Goal: Navigation & Orientation: Understand site structure

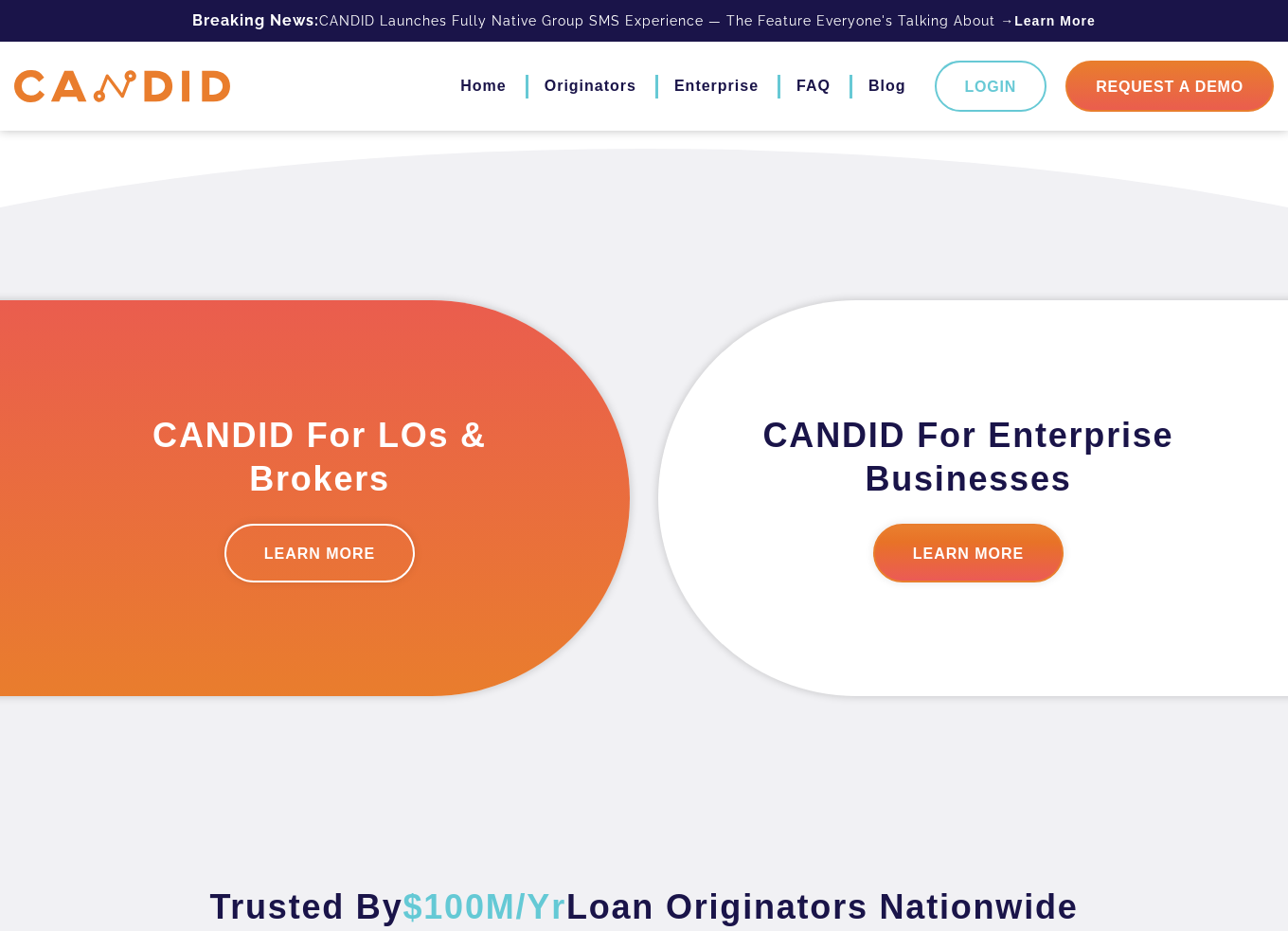
scroll to position [474, 0]
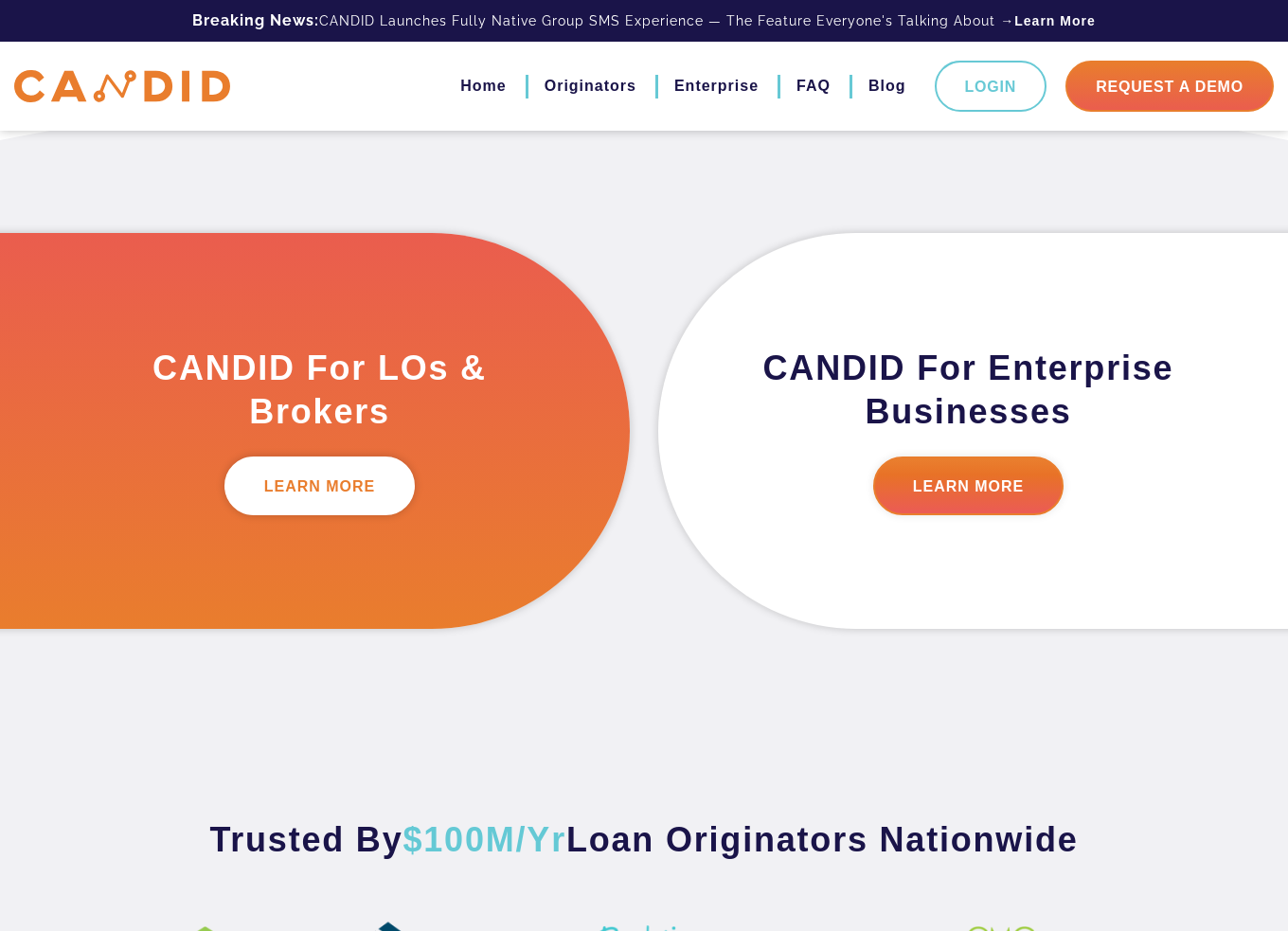
click at [302, 485] on link "LEARN MORE" at bounding box center [320, 485] width 191 height 59
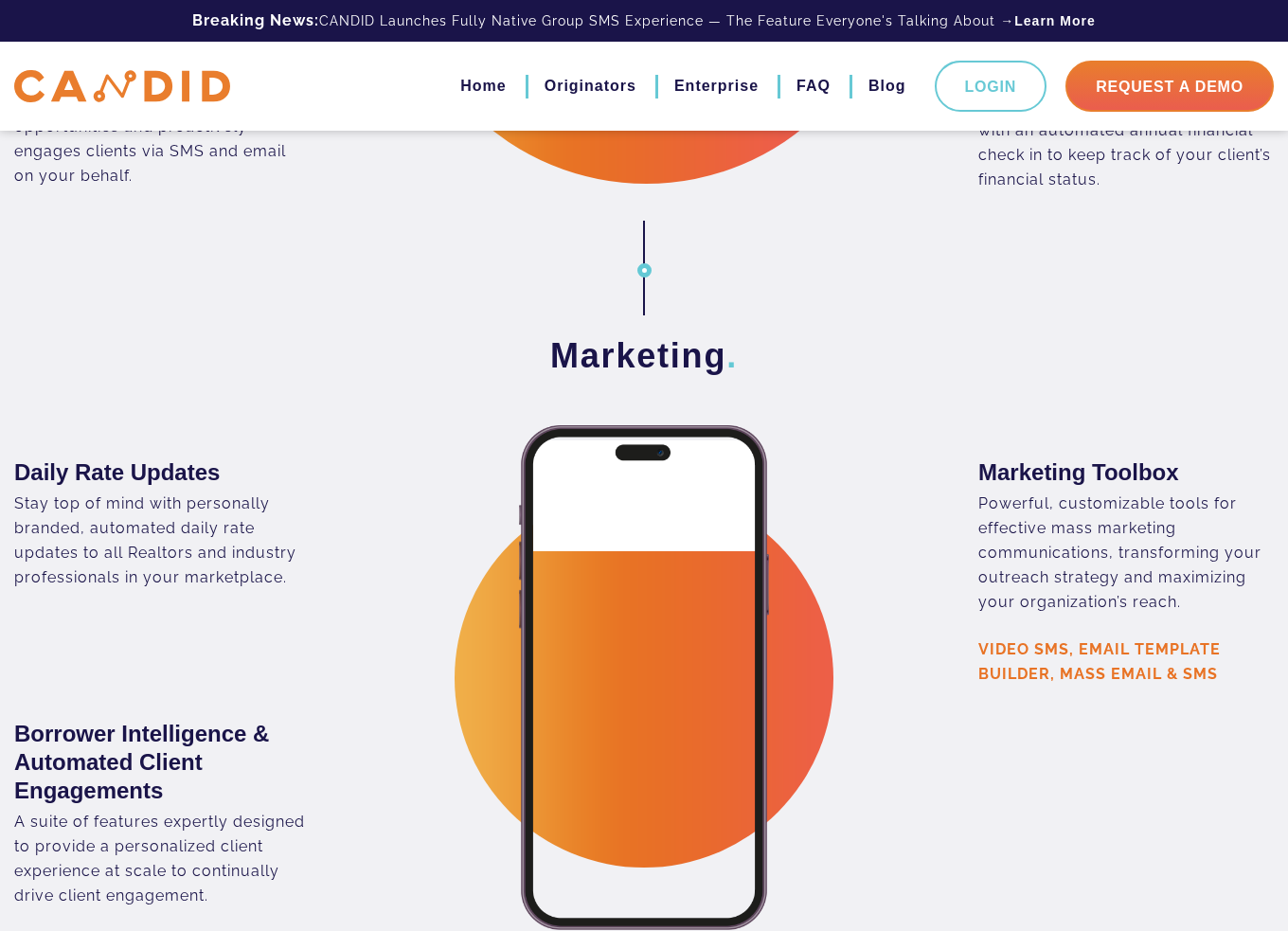
scroll to position [3599, 0]
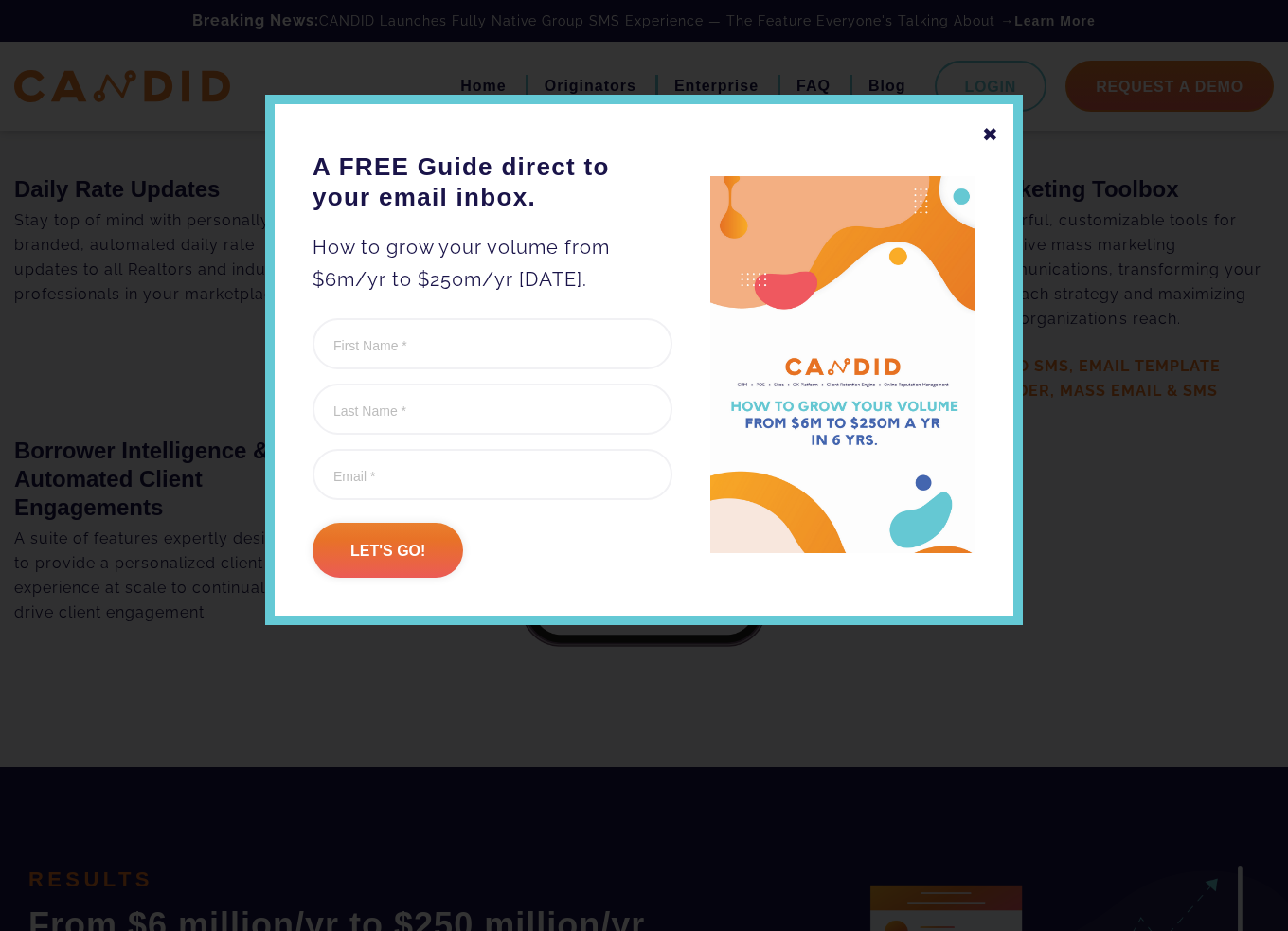
click at [993, 128] on div "✖" at bounding box center [991, 134] width 17 height 32
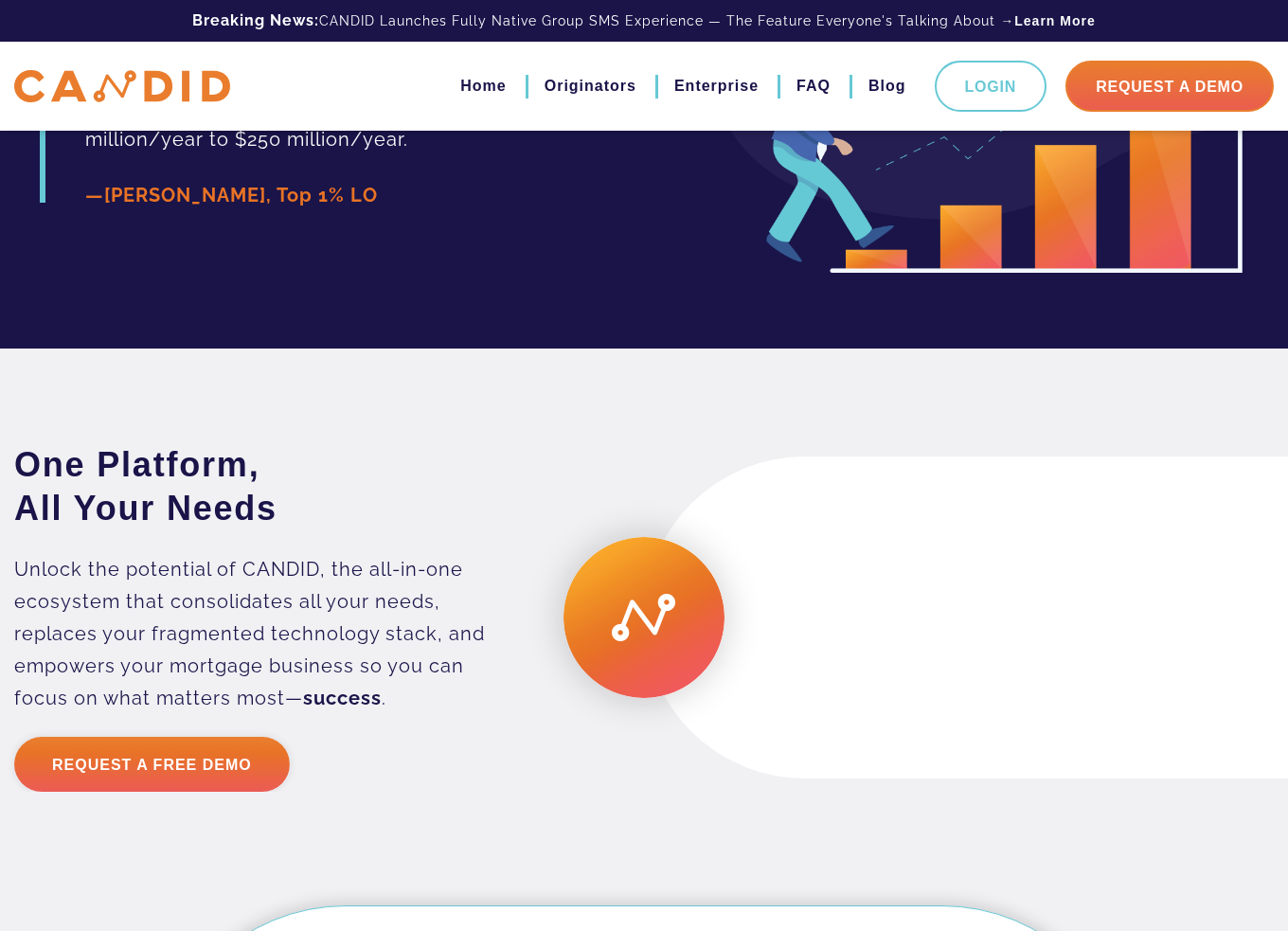
scroll to position [4391, 0]
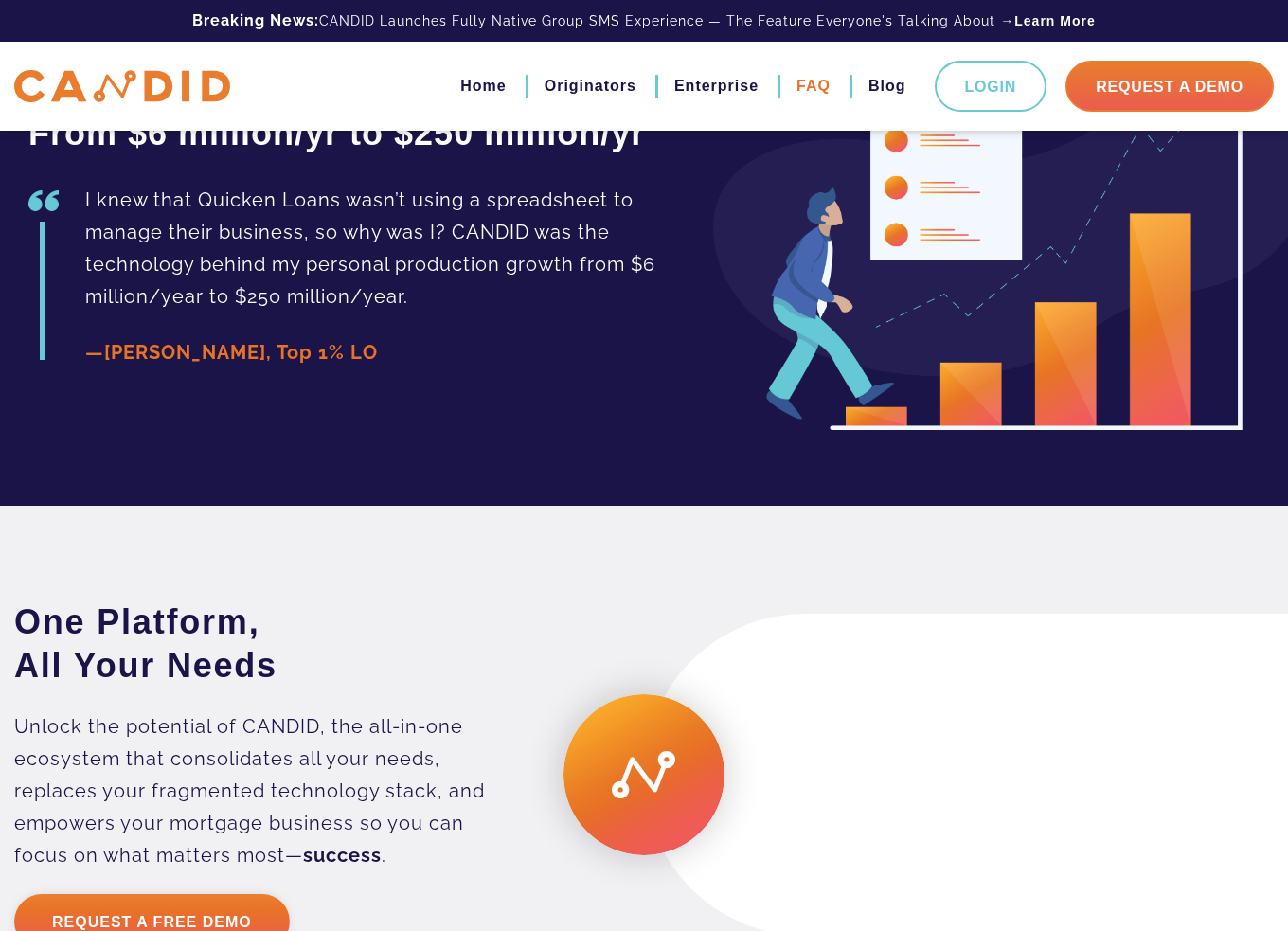
click at [797, 86] on link "FAQ" at bounding box center [813, 86] width 34 height 32
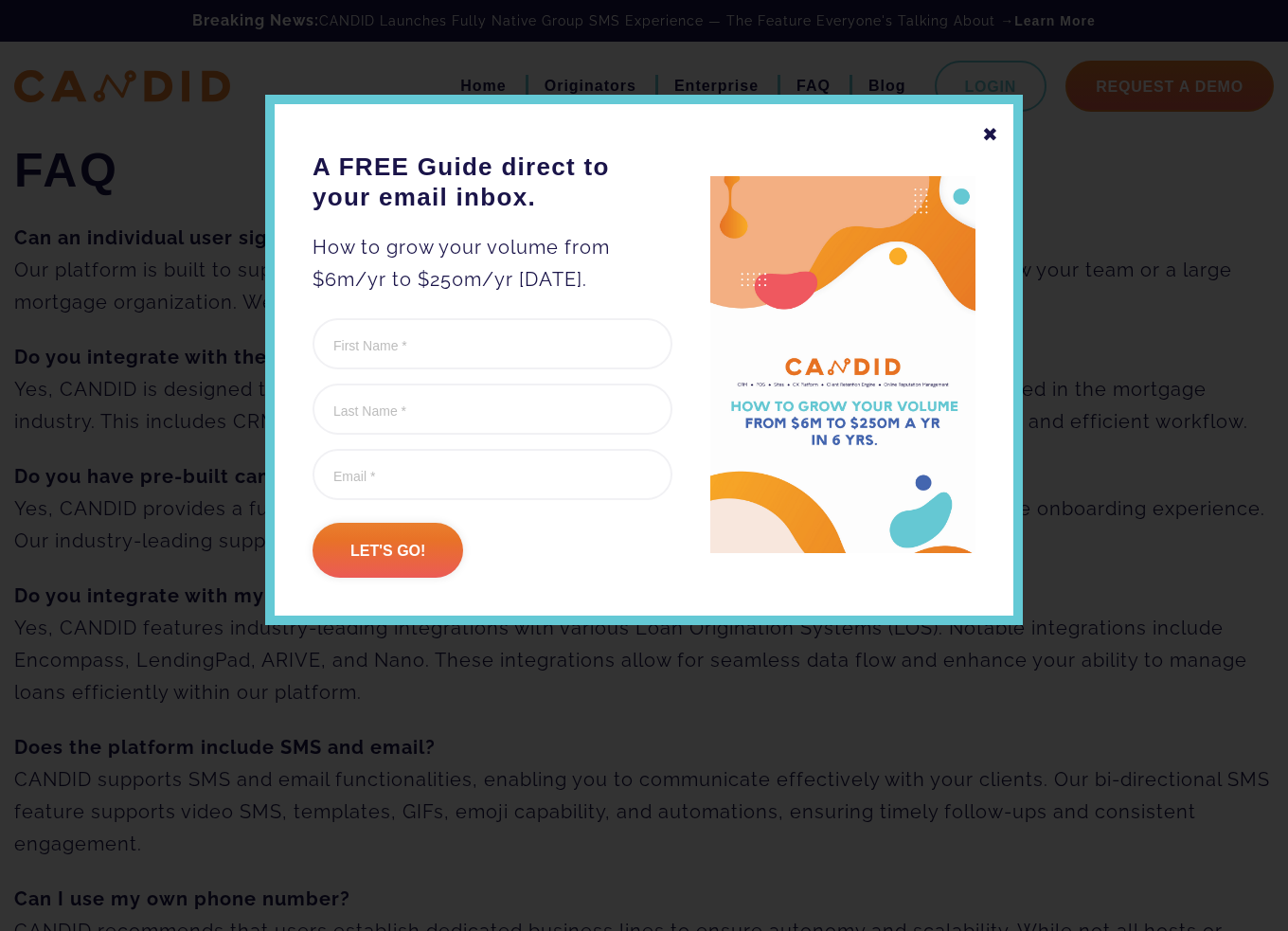
click at [996, 127] on div "✖" at bounding box center [991, 134] width 17 height 32
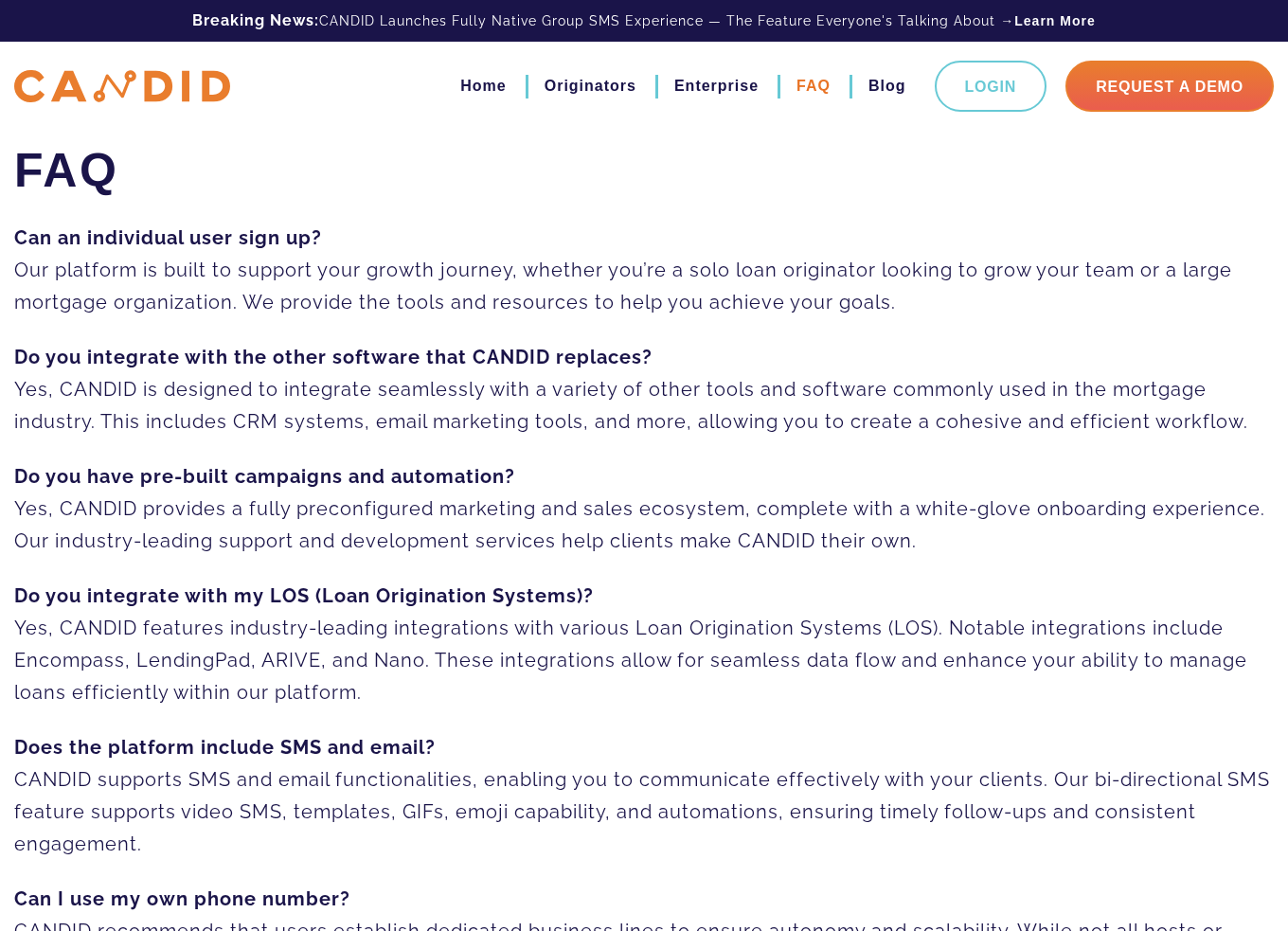
click at [810, 82] on link "FAQ" at bounding box center [813, 86] width 34 height 32
click at [576, 89] on link "Originators" at bounding box center [589, 86] width 92 height 32
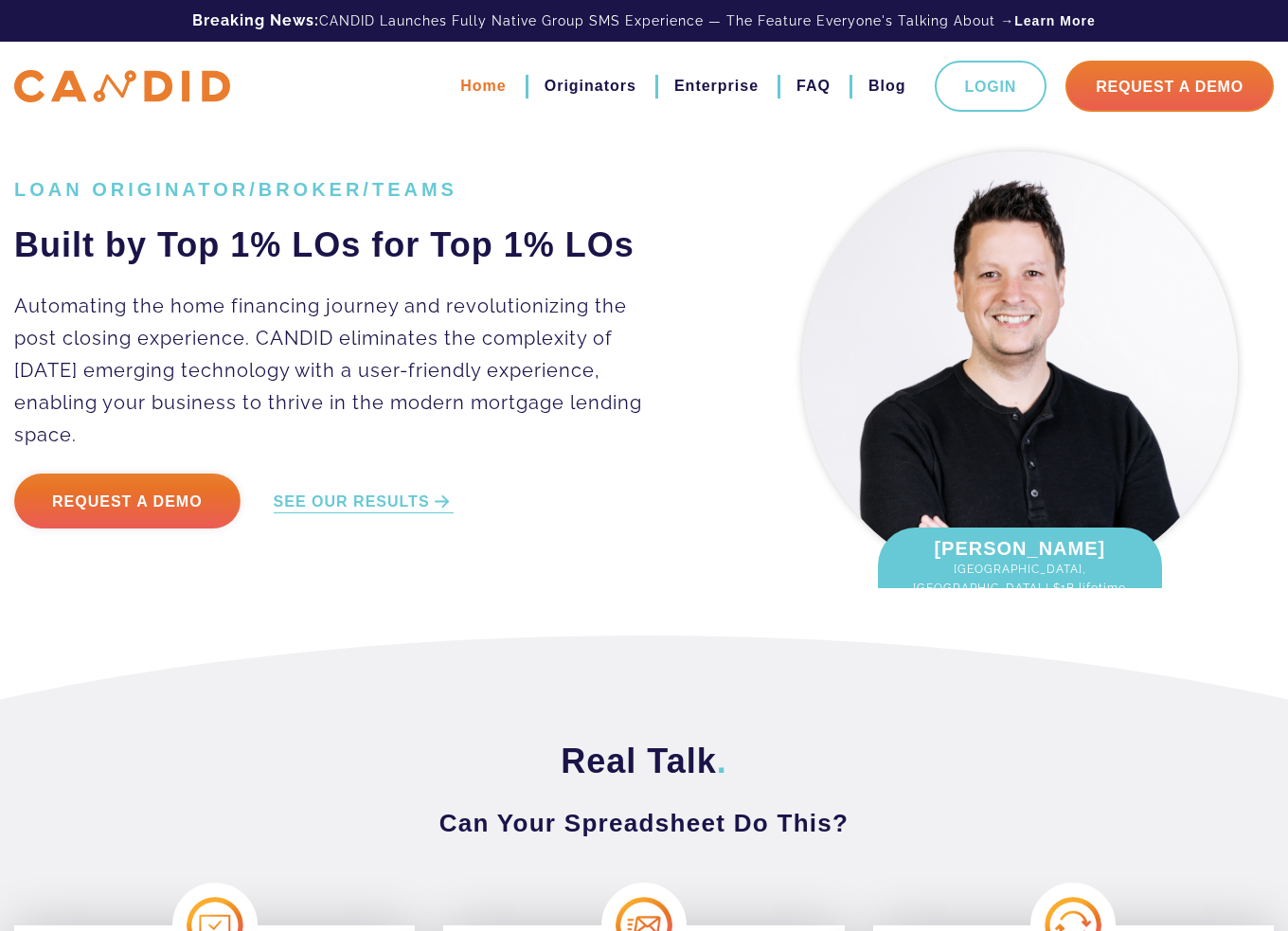
click at [460, 83] on link "Home" at bounding box center [482, 86] width 45 height 32
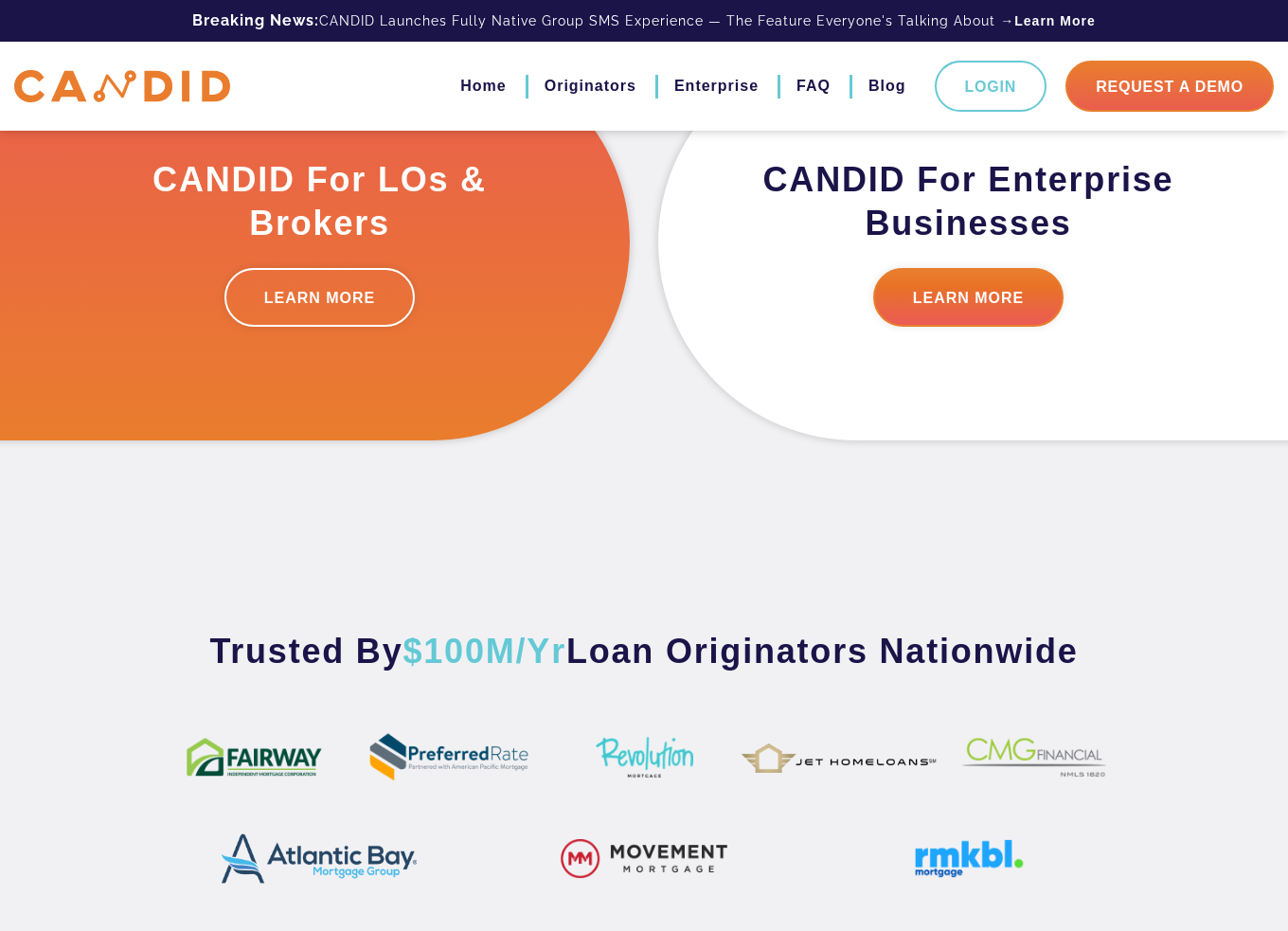
scroll to position [350, 0]
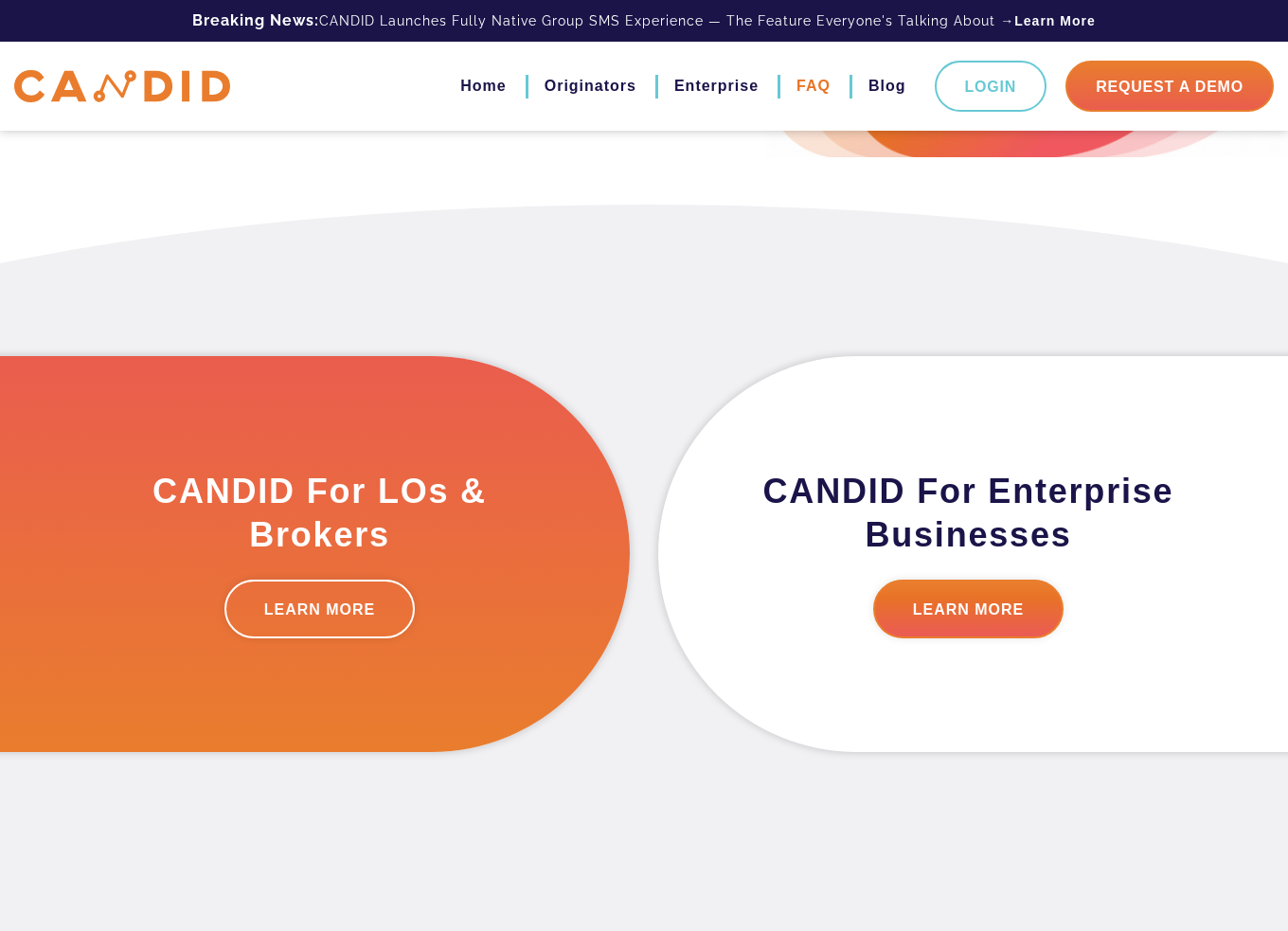
click at [808, 85] on link "FAQ" at bounding box center [813, 86] width 34 height 32
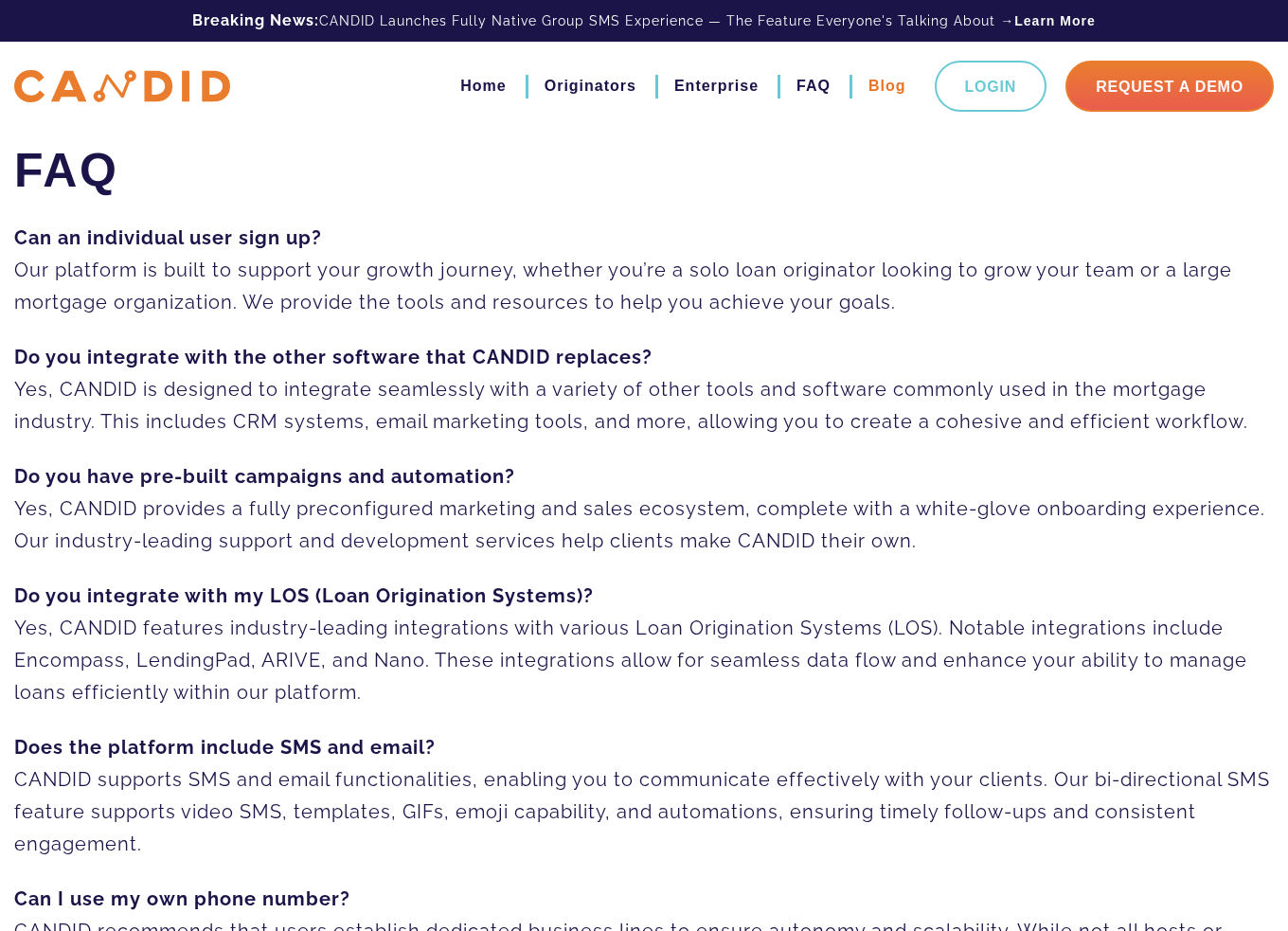
click at [869, 86] on link "Blog" at bounding box center [887, 86] width 38 height 32
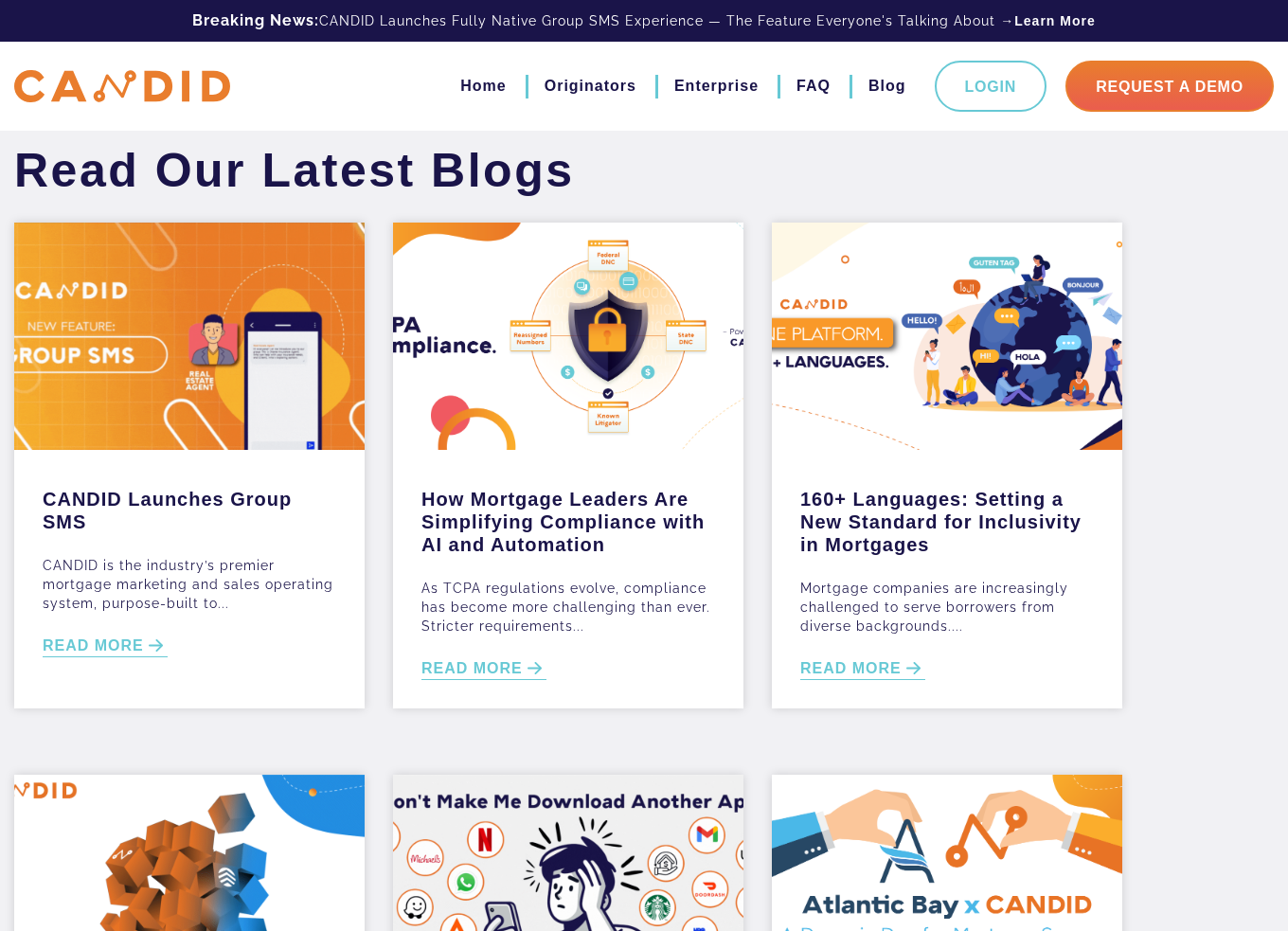
click at [692, 86] on link "Enterprise" at bounding box center [716, 86] width 84 height 32
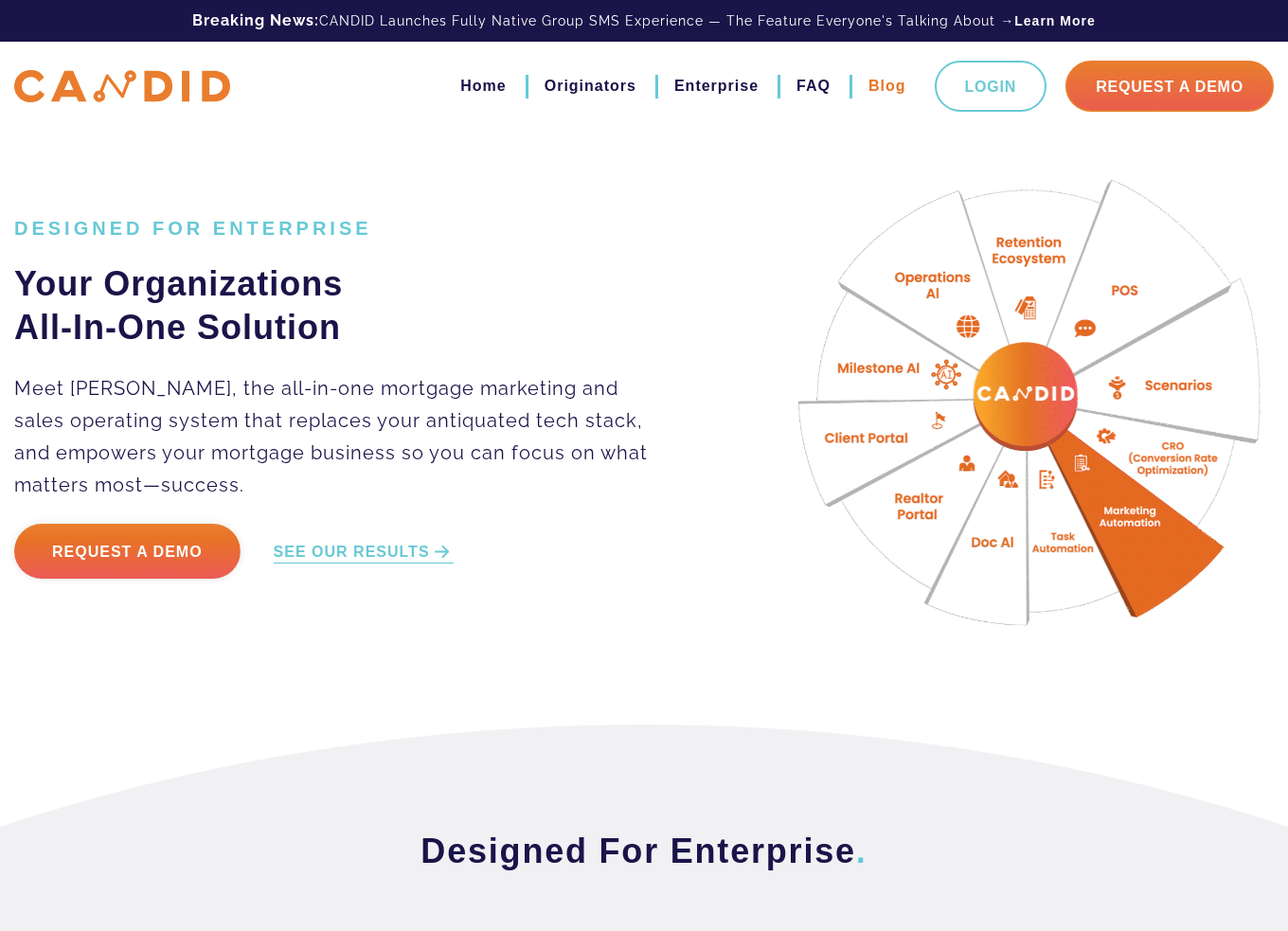
click at [868, 86] on link "Blog" at bounding box center [887, 86] width 38 height 32
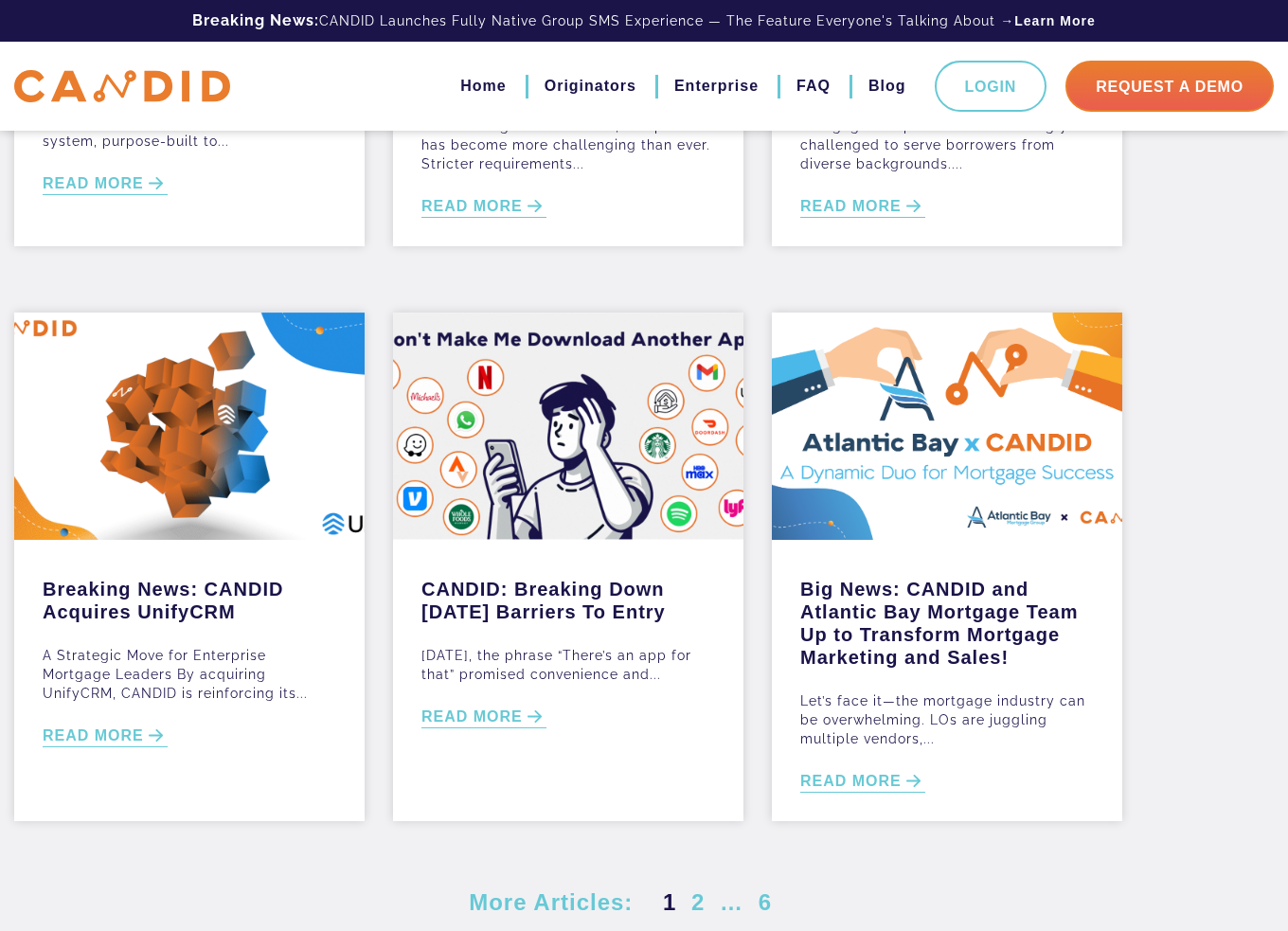
scroll to position [155, 0]
